Goal: Task Accomplishment & Management: Manage account settings

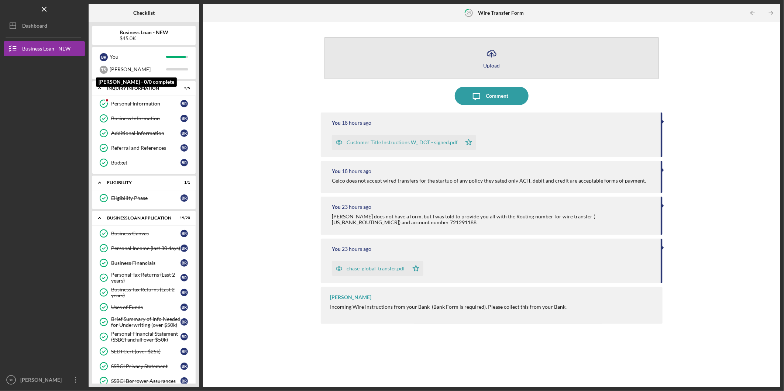
scroll to position [328, 0]
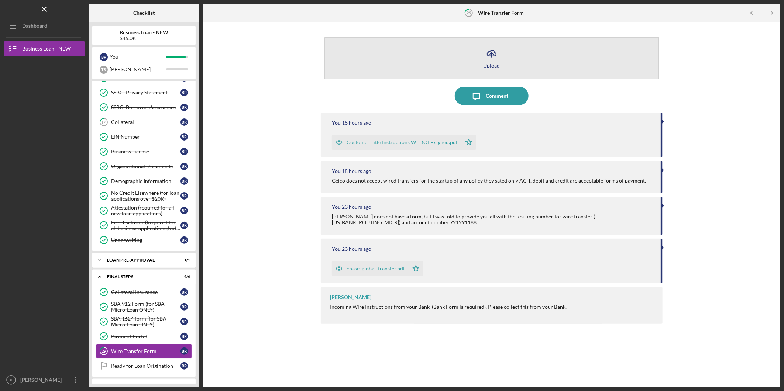
scroll to position [193, 0]
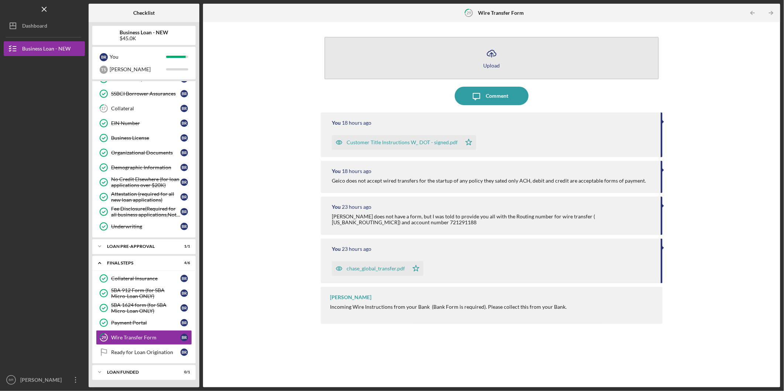
click at [492, 60] on icon "Icon/Upload" at bounding box center [491, 53] width 18 height 18
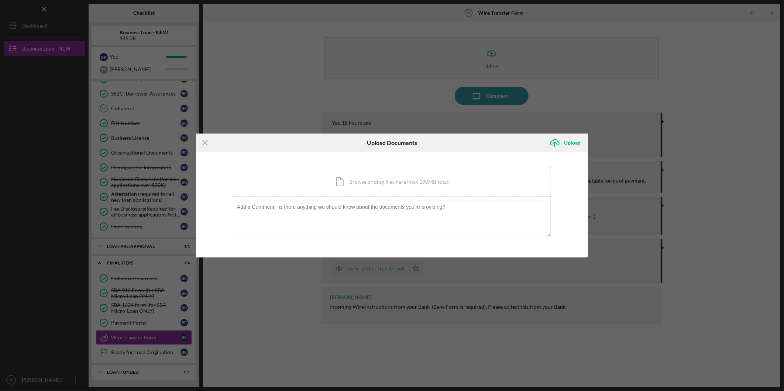
click at [329, 183] on div "Icon/Document Browse or drag files here (max 100MB total) Tap to choose files o…" at bounding box center [392, 182] width 318 height 30
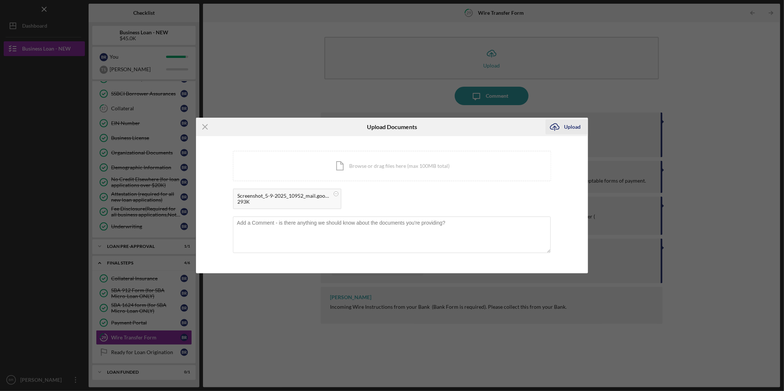
click at [566, 125] on div "Upload" at bounding box center [572, 127] width 17 height 15
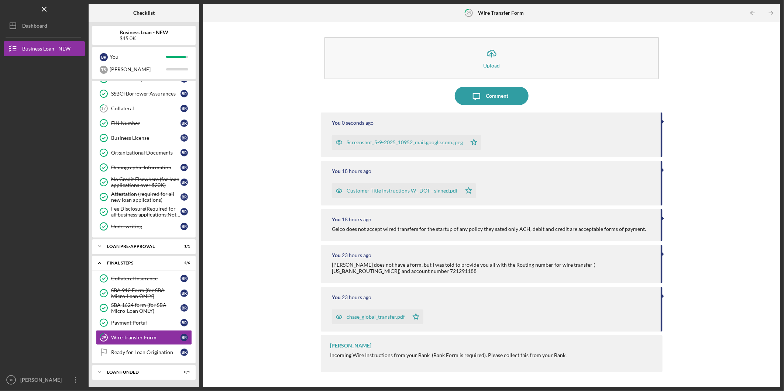
click at [389, 137] on div "Screenshot_5-9-2025_10952_mail.google.com.jpeg" at bounding box center [399, 142] width 135 height 15
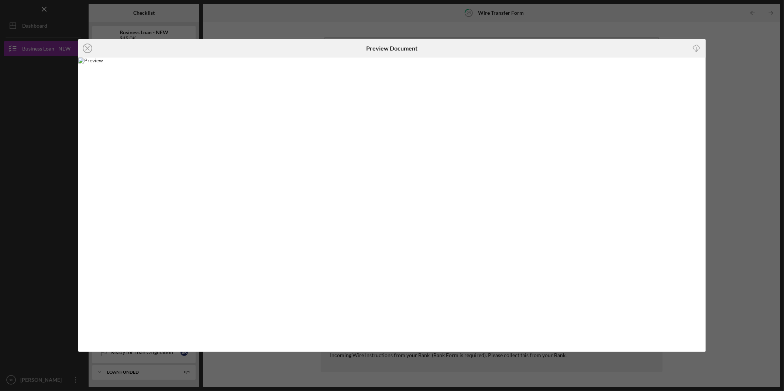
click at [723, 41] on div "Icon/Close Preview Document Icon/Download" at bounding box center [392, 195] width 784 height 391
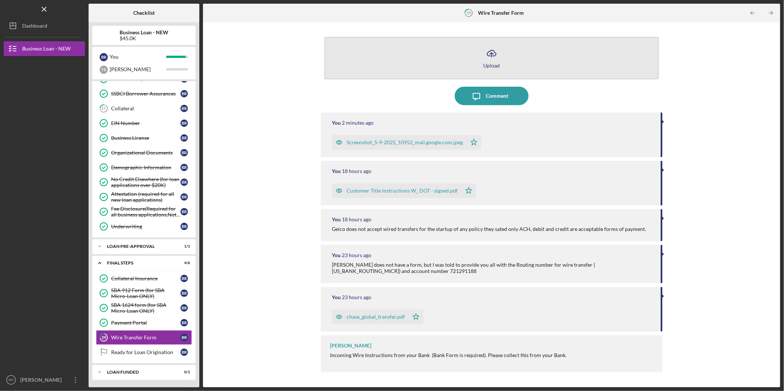
click at [502, 59] on button "Icon/Upload Upload" at bounding box center [491, 58] width 334 height 42
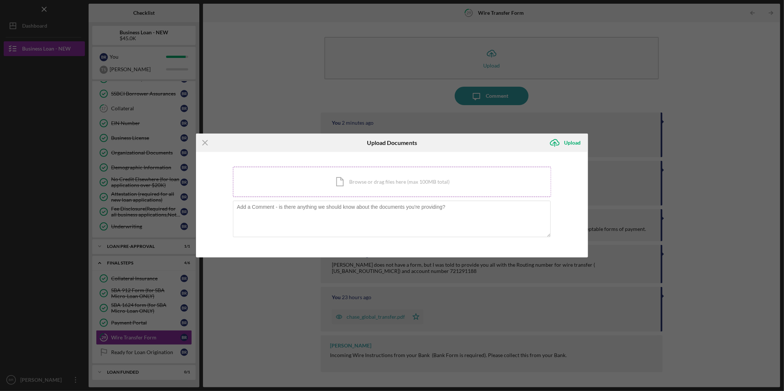
click at [375, 185] on div "Icon/Document Browse or drag files here (max 100MB total) Tap to choose files o…" at bounding box center [392, 182] width 318 height 30
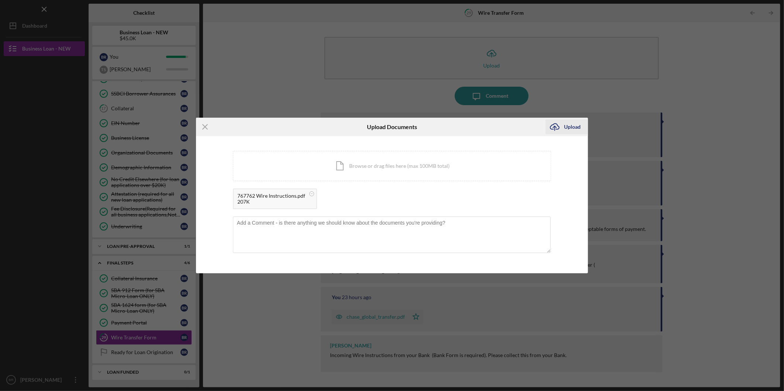
click at [570, 129] on div "Upload" at bounding box center [572, 127] width 17 height 15
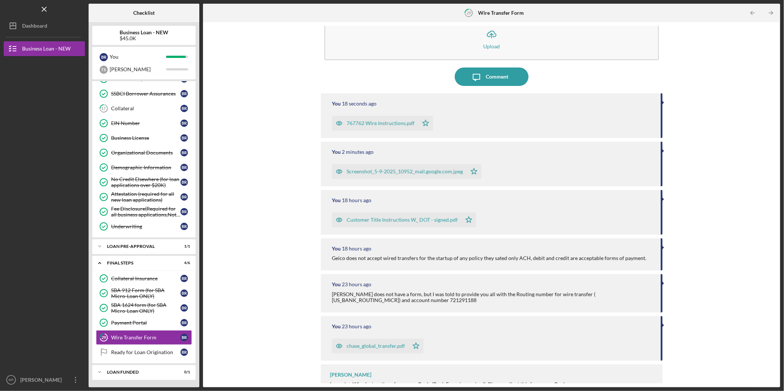
scroll to position [37, 0]
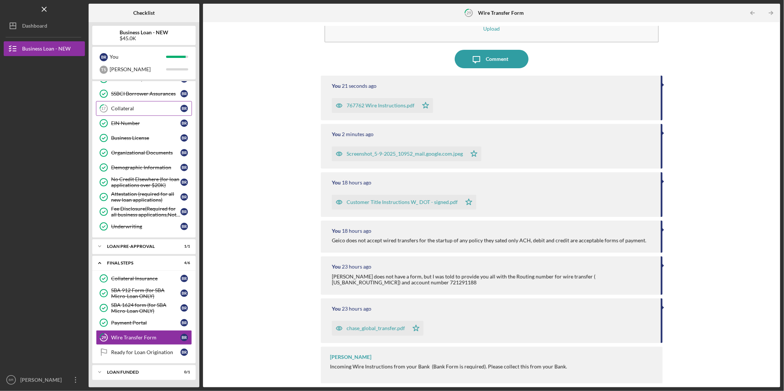
click at [141, 106] on div "Collateral" at bounding box center [145, 109] width 69 height 6
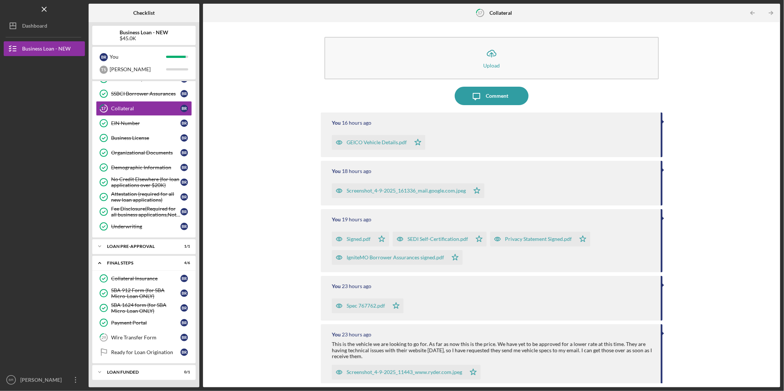
click at [375, 143] on div "GEICO Vehicle Details.pdf" at bounding box center [377, 142] width 60 height 6
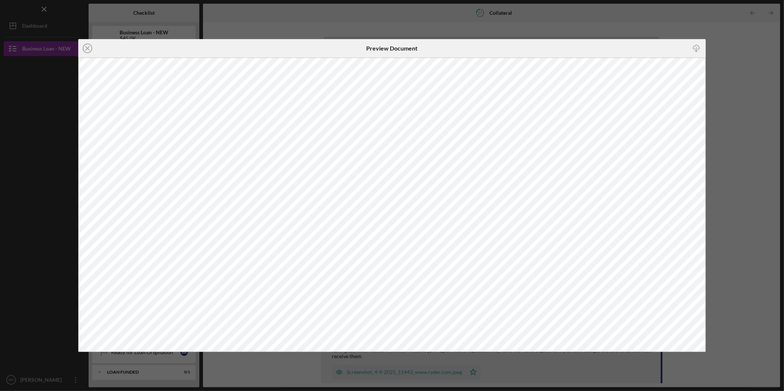
click at [630, 30] on div "Icon/Close Preview Document Icon/Download" at bounding box center [392, 195] width 784 height 391
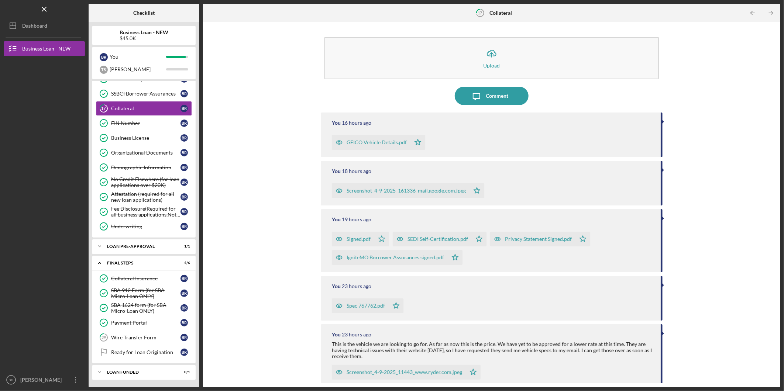
click at [413, 189] on div "Screenshot_4-9-2025_161336_mail.google.com.jpeg" at bounding box center [406, 191] width 119 height 6
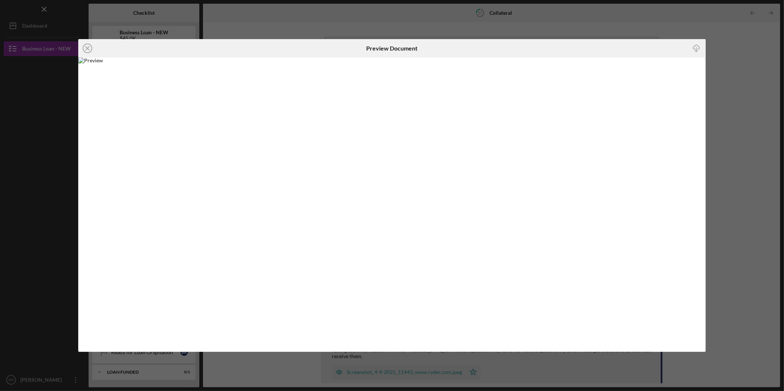
drag, startPoint x: 679, startPoint y: 23, endPoint x: 614, endPoint y: 92, distance: 95.0
click at [678, 24] on div "Icon/Close Preview Document Icon/Download" at bounding box center [392, 195] width 784 height 391
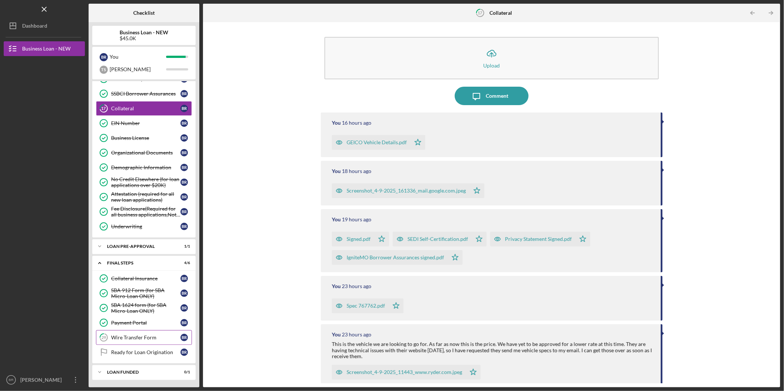
click at [124, 341] on link "29 Wire Transfer Form B R" at bounding box center [144, 337] width 96 height 15
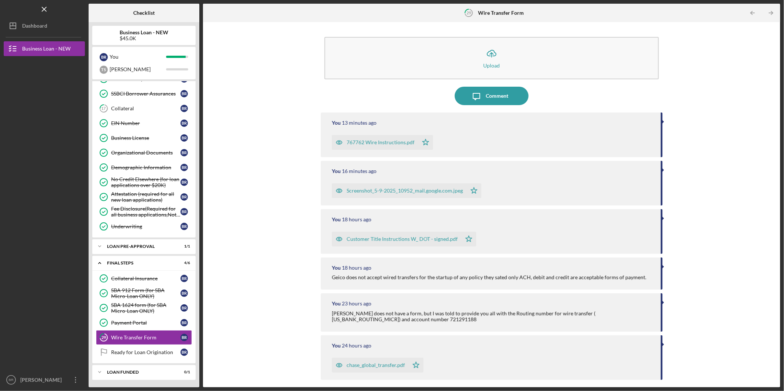
click at [382, 194] on div "Screenshot_5-9-2025_10952_mail.google.com.jpeg" at bounding box center [399, 190] width 135 height 15
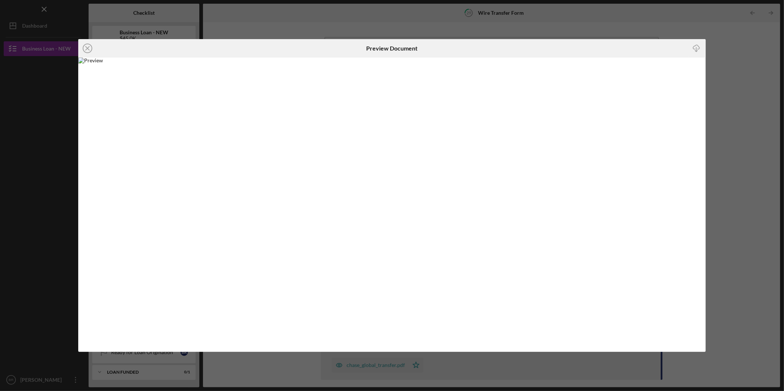
click at [418, 24] on div "Icon/Close Preview Document Icon/Download" at bounding box center [392, 195] width 784 height 391
